Goal: Transaction & Acquisition: Book appointment/travel/reservation

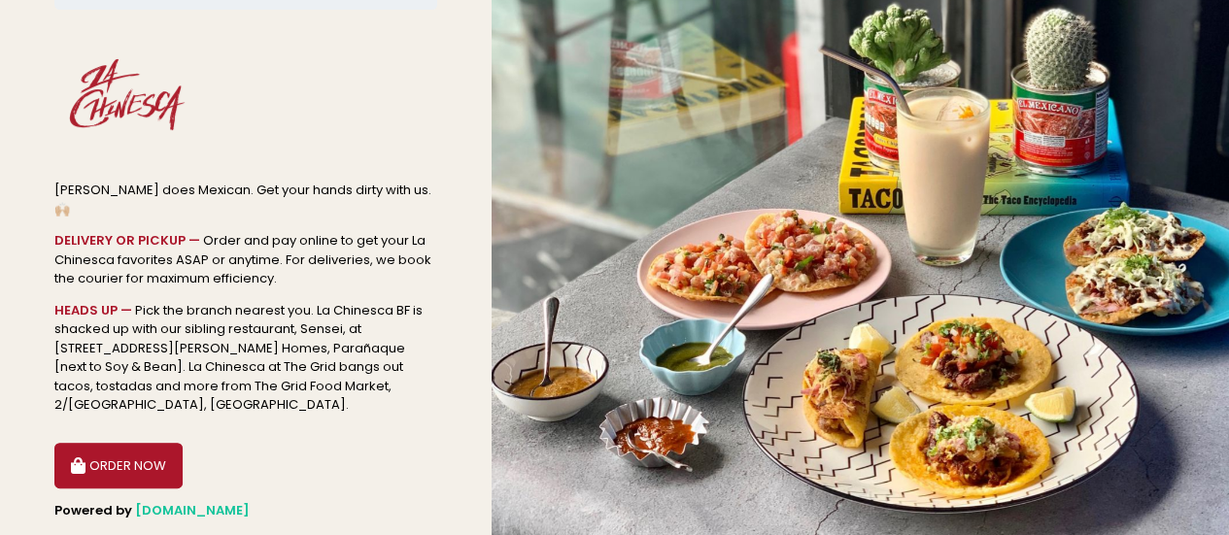
scroll to position [188, 0]
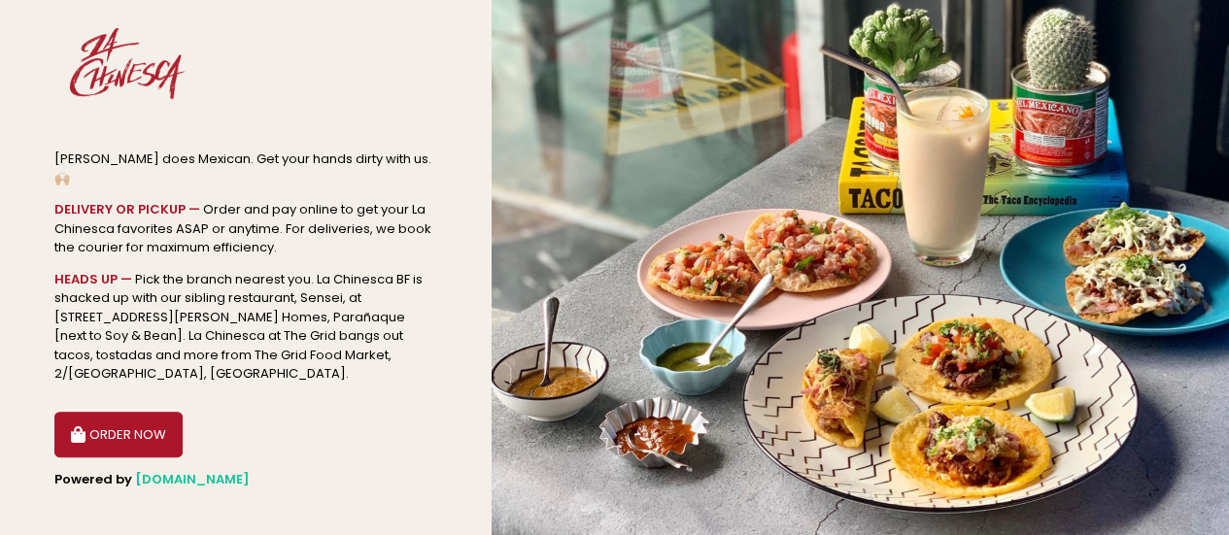
click at [122, 412] on button "ORDER NOW" at bounding box center [118, 435] width 128 height 47
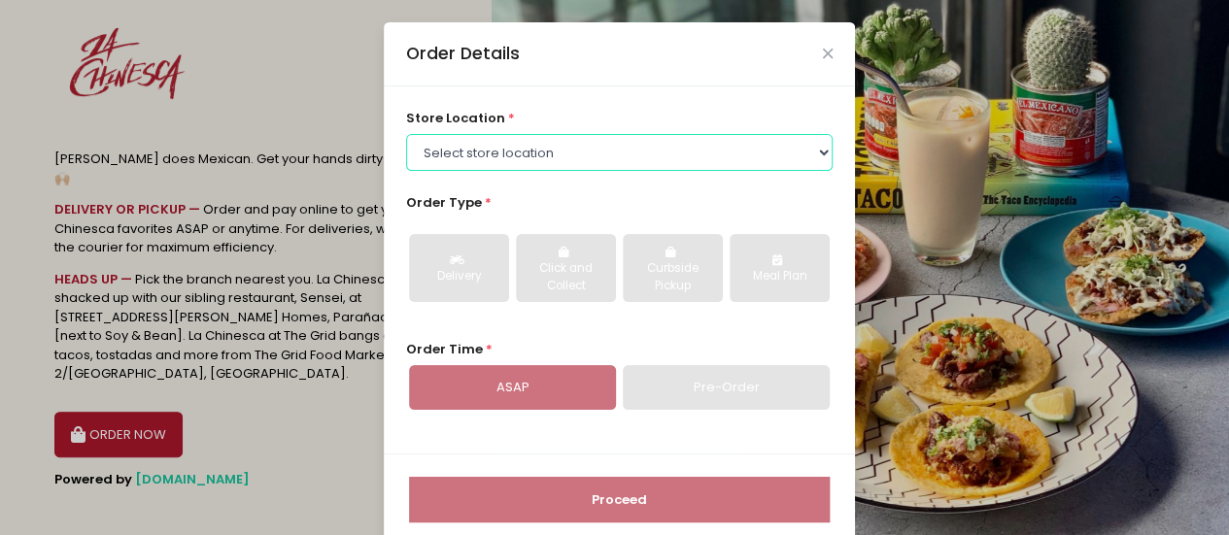
click at [470, 144] on select "Select store location [GEOGRAPHIC_DATA] BF La Chinesca at The [GEOGRAPHIC_DATA]…" at bounding box center [619, 152] width 427 height 37
select select "614a9d9cc1f24c506fc3fe4f"
click at [406, 134] on select "Select store location [GEOGRAPHIC_DATA] BF La Chinesca at The [GEOGRAPHIC_DATA]…" at bounding box center [619, 152] width 427 height 37
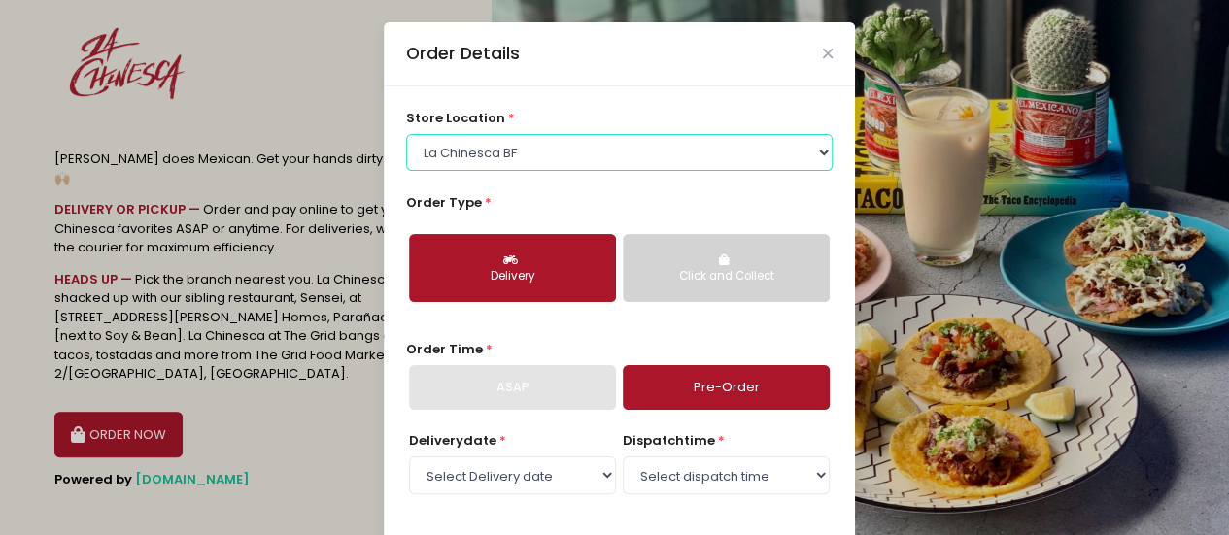
scroll to position [97, 0]
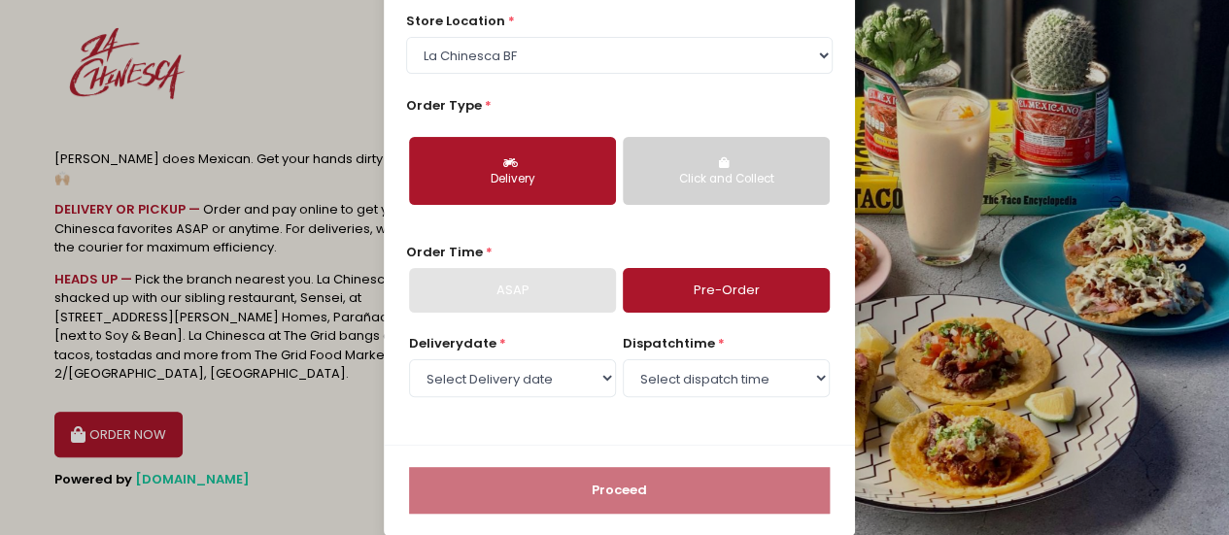
click at [662, 180] on div "Click and Collect" at bounding box center [726, 179] width 180 height 17
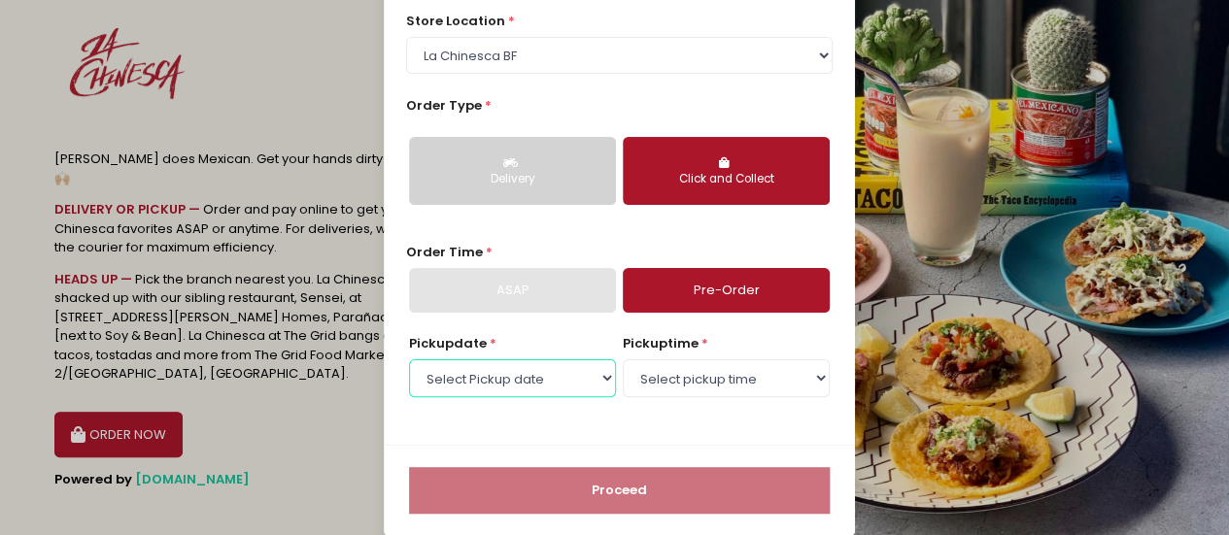
click at [570, 384] on select "Select Pickup date [DATE] [DATE] [DATE] [DATE] [DATE] [DATE] [DATE] [DATE]" at bounding box center [512, 377] width 207 height 37
select select "[DATE]"
click at [409, 359] on select "Select Pickup date [DATE] [DATE] [DATE] [DATE] [DATE] [DATE] [DATE] [DATE]" at bounding box center [512, 377] width 207 height 37
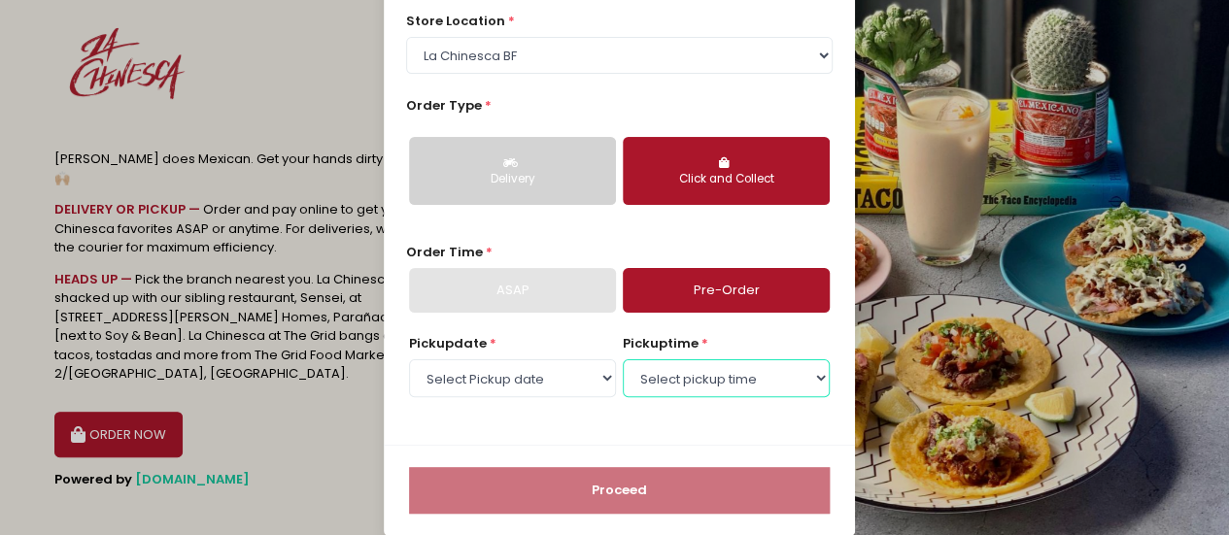
click at [688, 372] on select "Select pickup time 11:00 AM - 11:30 AM 11:30 AM - 12:00 PM 12:00 PM - 12:30 PM …" at bounding box center [726, 377] width 207 height 37
select select "18:00"
click at [623, 359] on select "Select pickup time 11:00 AM - 11:30 AM 11:30 AM - 12:00 PM 12:00 PM - 12:30 PM …" at bounding box center [726, 377] width 207 height 37
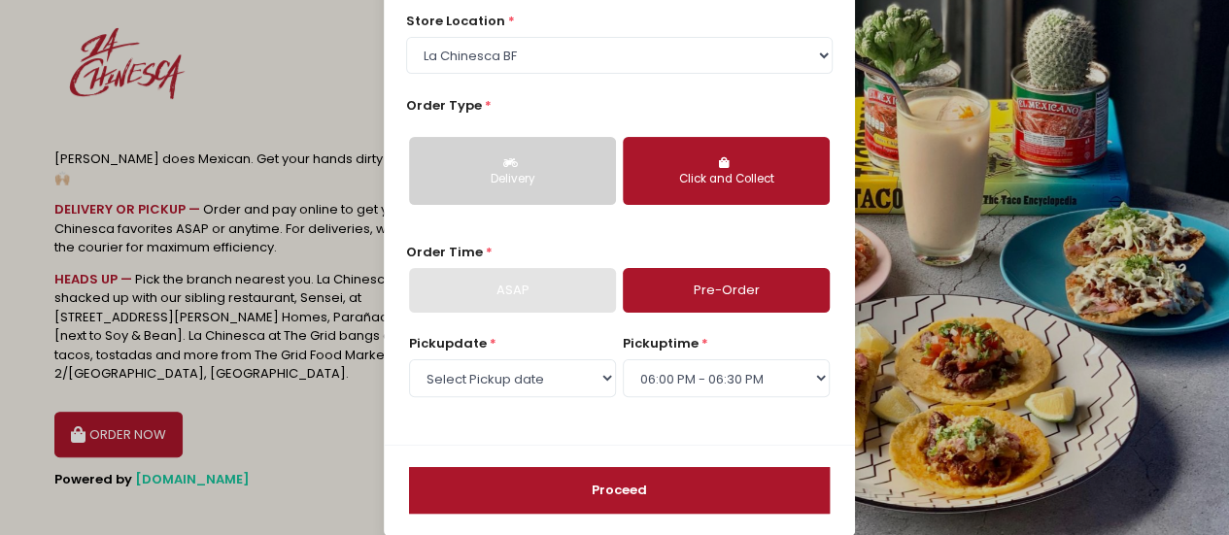
click at [678, 487] on button "Proceed" at bounding box center [619, 490] width 421 height 47
